Goal: Task Accomplishment & Management: Use online tool/utility

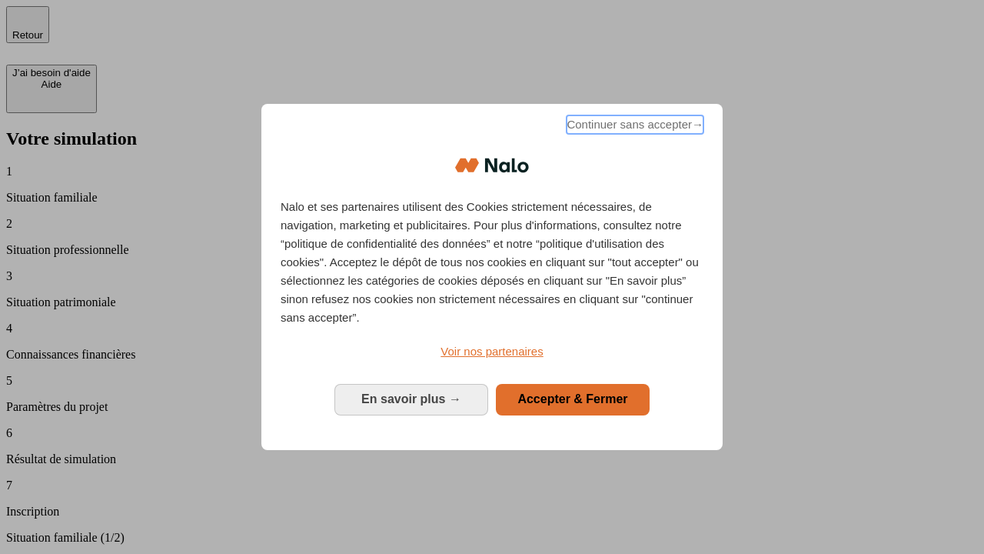
click at [633, 127] on span "Continuer sans accepter →" at bounding box center [635, 124] width 137 height 18
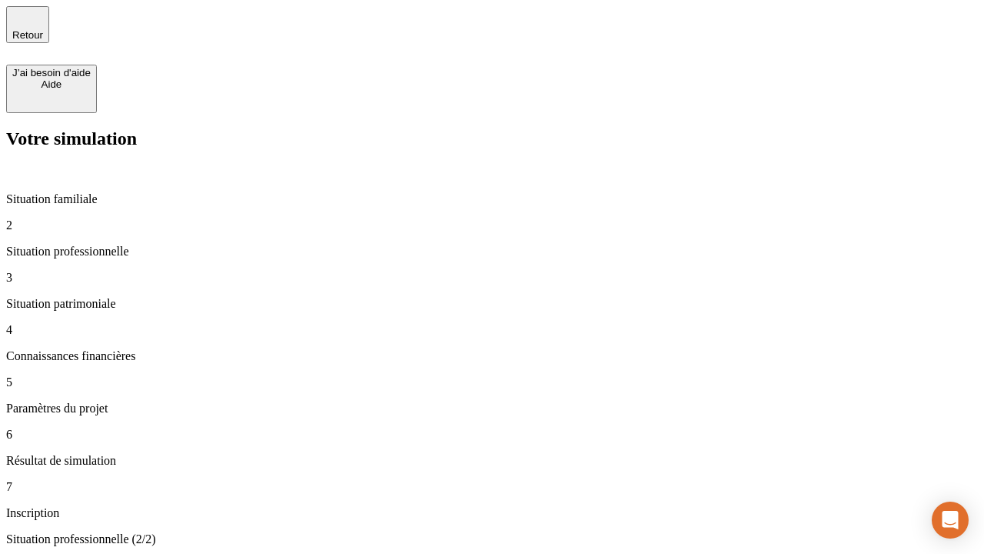
type input "30 000"
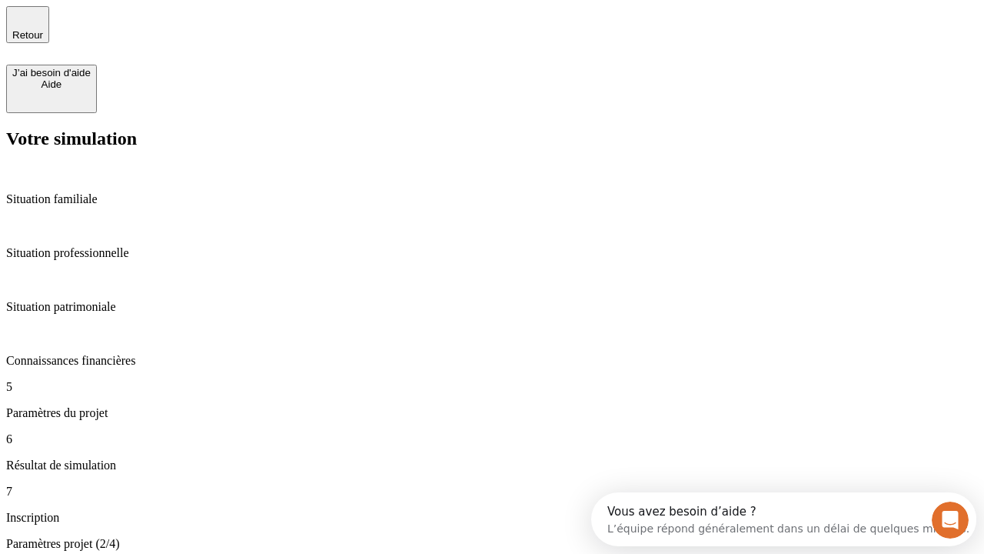
type input "25"
type input "1 000"
type input "640"
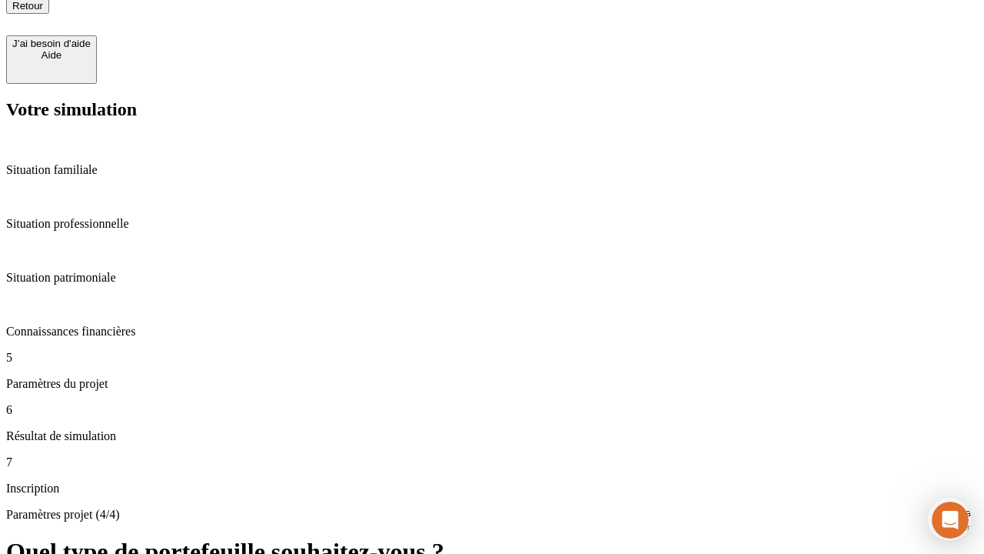
scroll to position [14, 0]
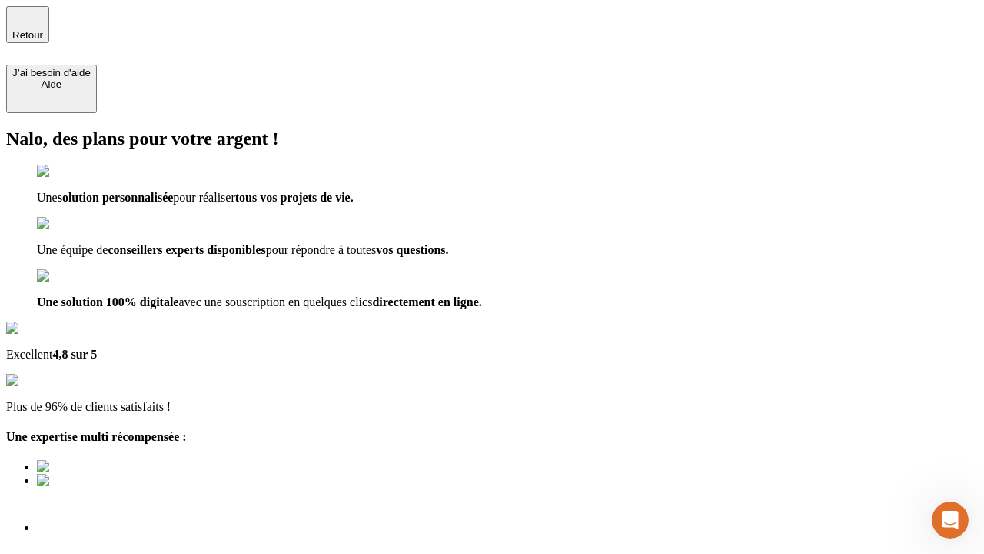
type input "[EMAIL_ADDRESS][PERSON_NAME][DOMAIN_NAME]"
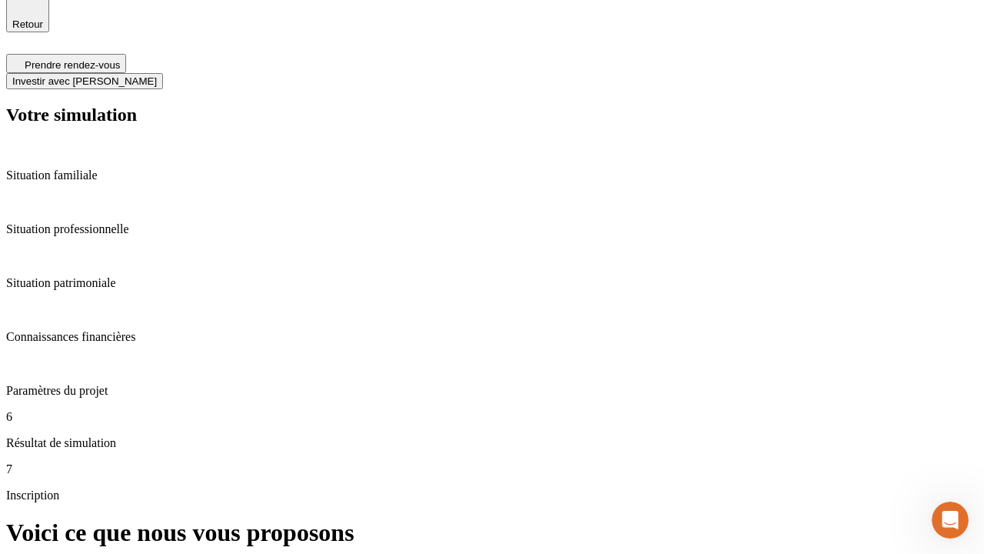
click at [157, 75] on span "Investir avec [PERSON_NAME]" at bounding box center [84, 81] width 145 height 12
